Goal: Task Accomplishment & Management: Complete application form

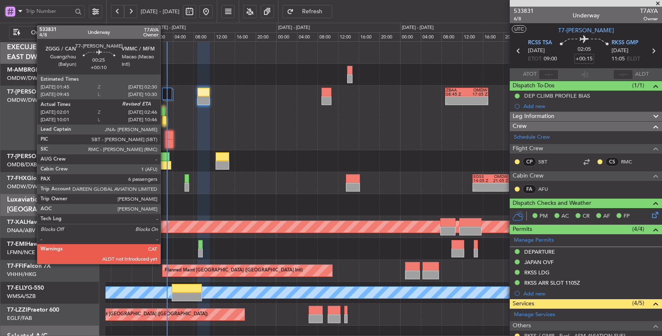
click at [165, 121] on div at bounding box center [164, 120] width 4 height 9
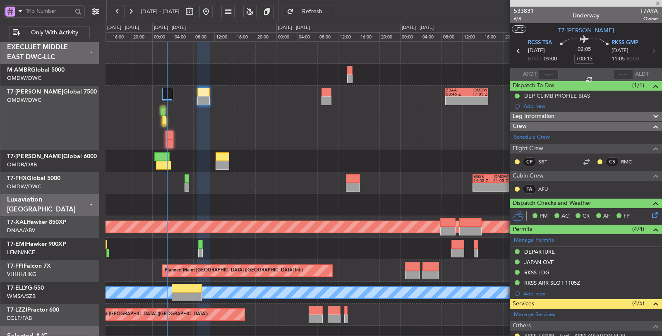
type input "+00:10"
type input "02:16"
type input "6"
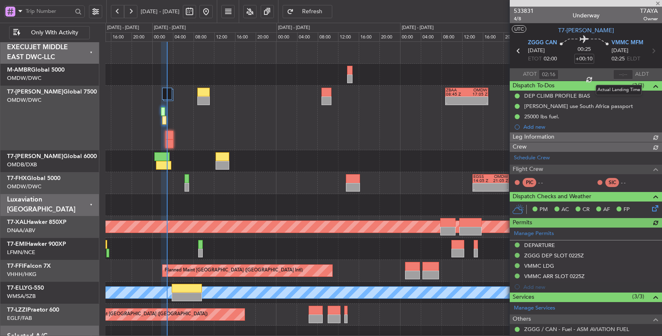
type input "[PERSON_NAME] (SYS)"
type input "7097"
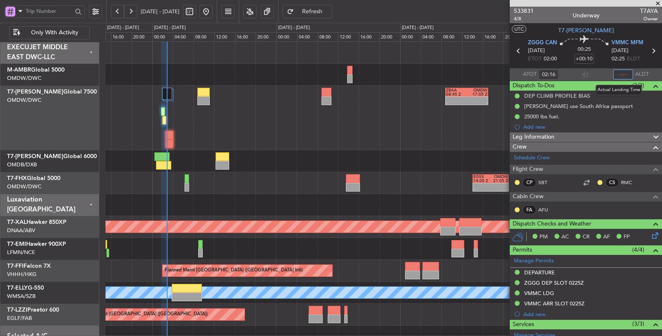
click at [618, 77] on input "text" at bounding box center [623, 75] width 20 height 10
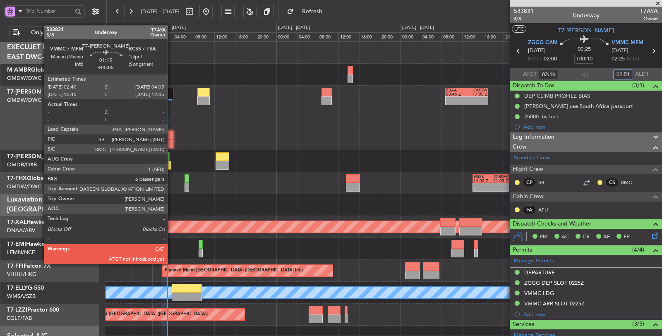
click at [172, 140] on div at bounding box center [169, 143] width 7 height 9
type input "02:51"
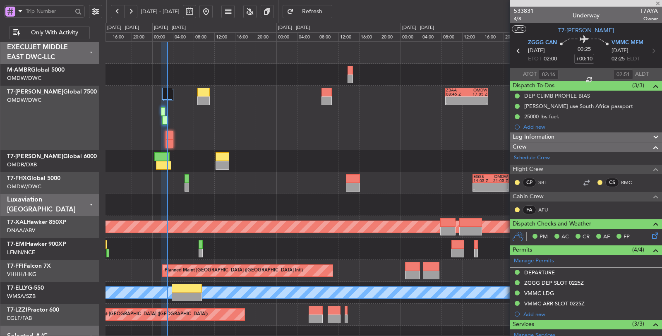
type input "+00:05"
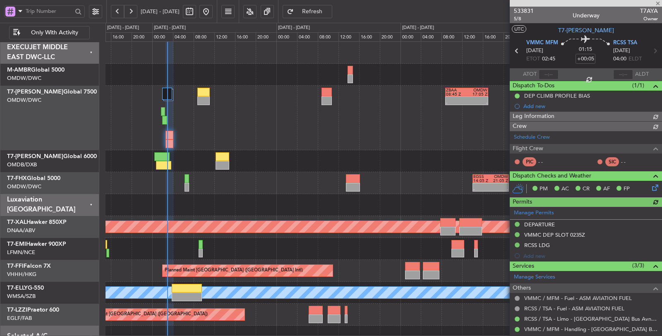
type input "[PERSON_NAME] (SYS)"
type input "7098"
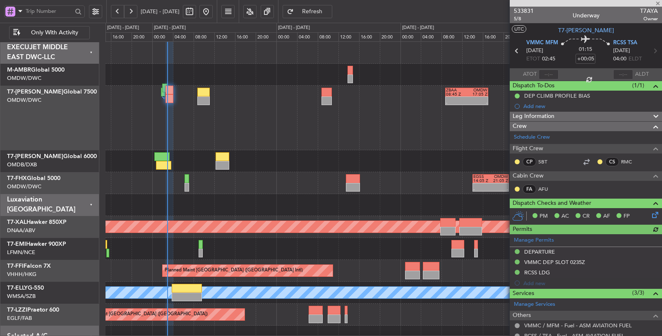
type input "[PERSON_NAME] (SYS)"
type input "7098"
type input "[PERSON_NAME] (SYS)"
type input "7098"
type input "[PERSON_NAME] (SYS)"
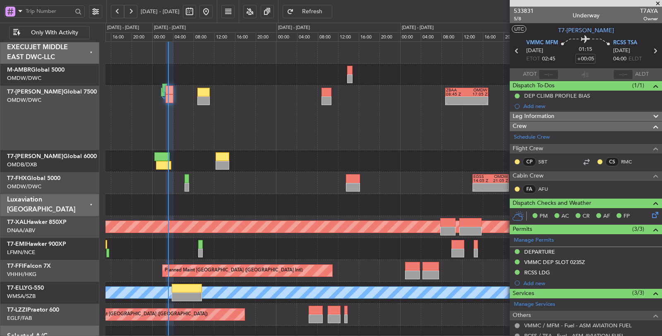
type input "7098"
type input "[PERSON_NAME] (SYS)"
type input "7098"
click at [545, 74] on input "text" at bounding box center [549, 75] width 20 height 10
type input "03:14"
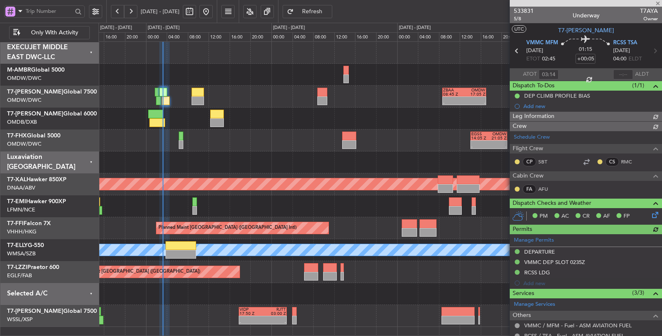
type input "[PERSON_NAME] (SYS)"
type input "7098"
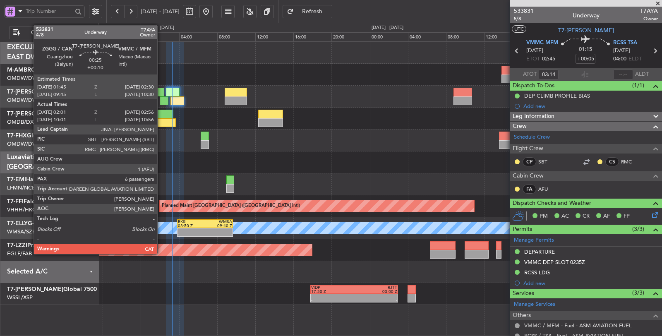
click at [161, 100] on div at bounding box center [164, 100] width 9 height 9
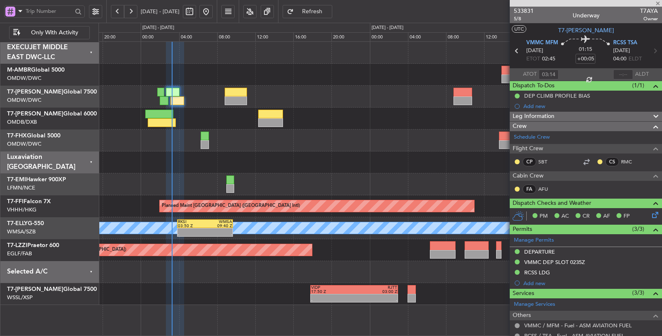
type input "+00:10"
type input "02:16"
type input "02:51"
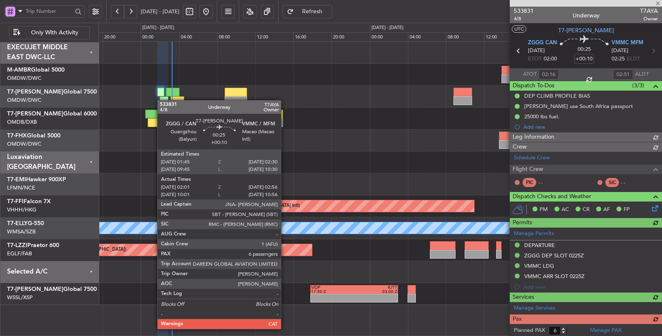
type input "[PERSON_NAME] (SYS)"
type input "7097"
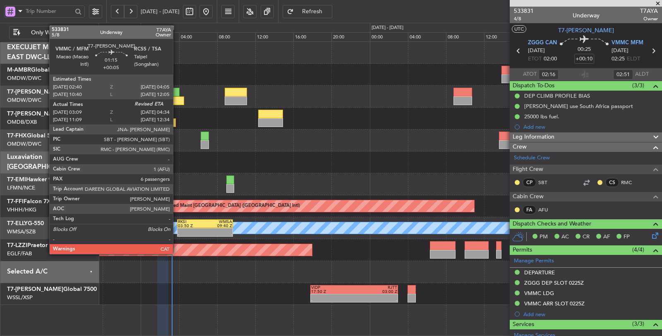
click at [177, 102] on div at bounding box center [177, 100] width 14 height 9
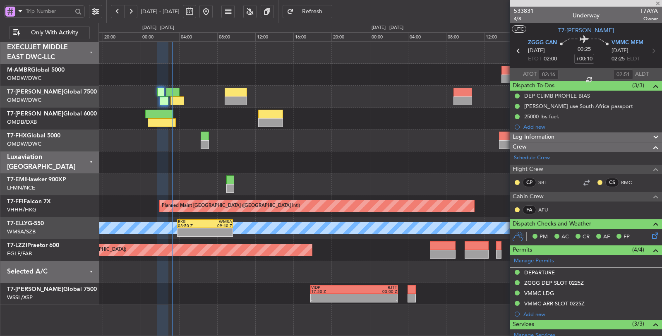
type input "+00:05"
type input "03:14"
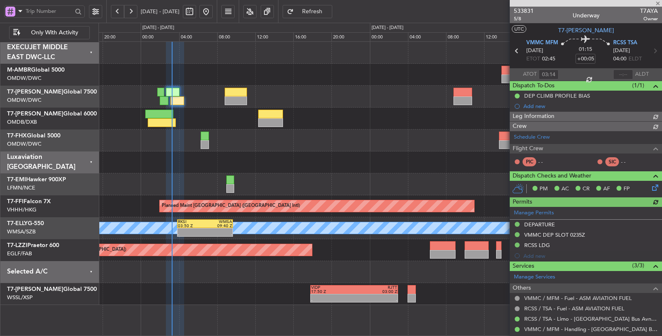
type input "[PERSON_NAME] (SYS)"
type input "7098"
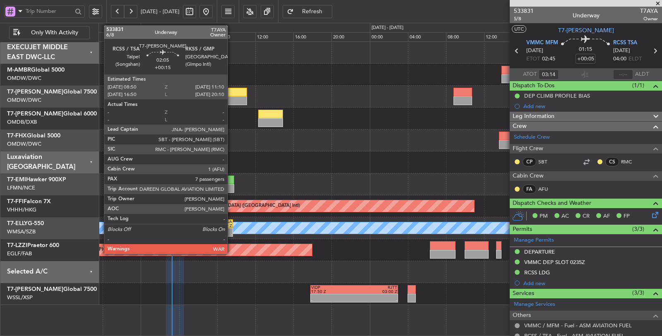
click at [232, 98] on div at bounding box center [236, 100] width 22 height 9
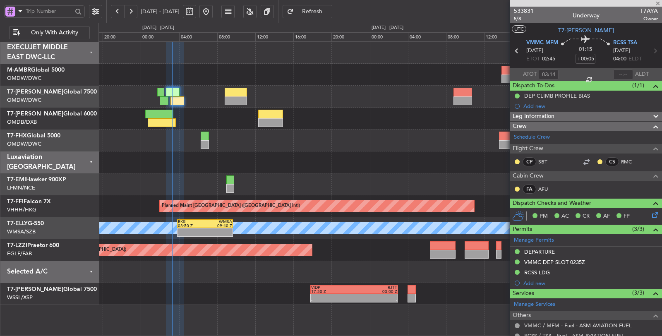
type input "+00:15"
type input "7"
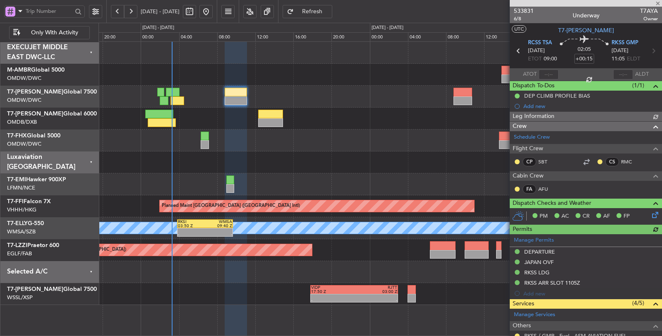
type input "[PERSON_NAME] (SYS)"
type input "7101"
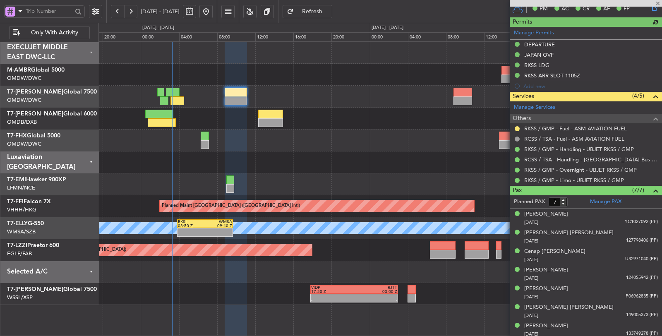
scroll to position [208, 0]
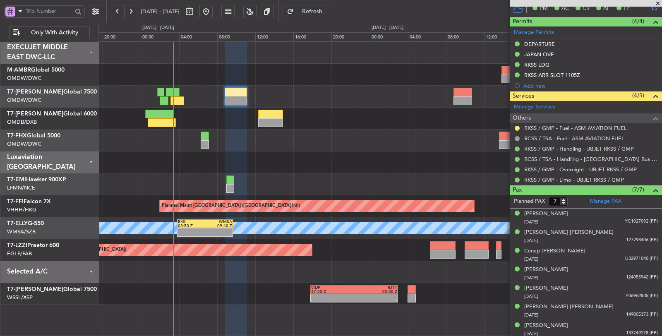
type input "[PERSON_NAME] (SYS)"
type input "7101"
type input "[PERSON_NAME] (SYS)"
type input "7101"
type input "[PERSON_NAME] (SYS)"
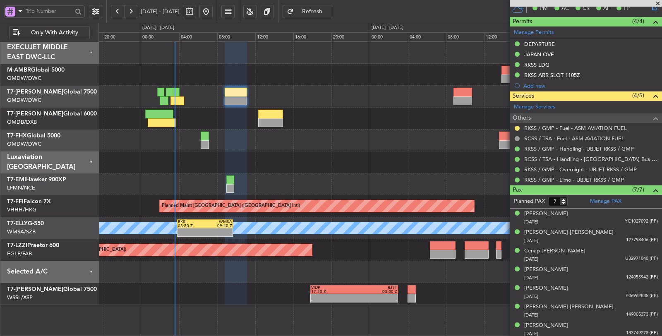
type input "7101"
